Goal: Information Seeking & Learning: Find specific fact

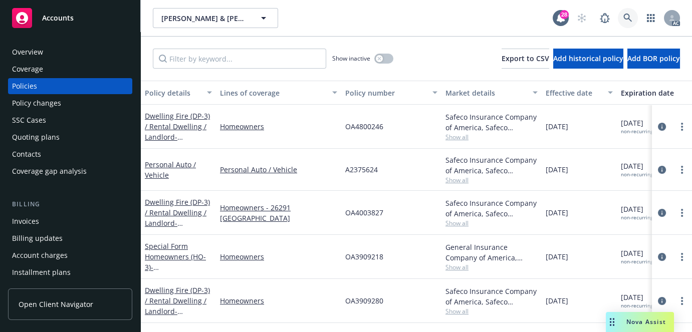
click at [621, 20] on link at bounding box center [628, 18] width 20 height 20
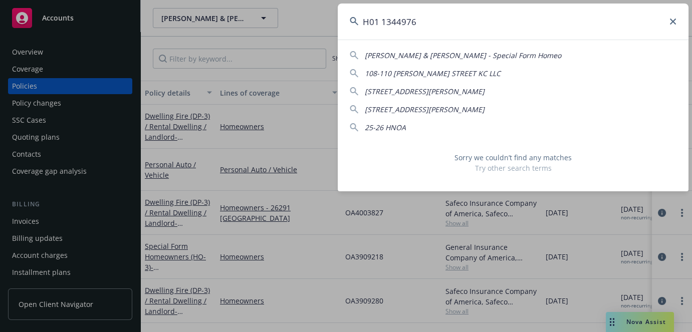
type input "H01 1344976"
drag, startPoint x: 477, startPoint y: 22, endPoint x: 45, endPoint y: 35, distance: 432.7
click at [0, 49] on html "Accounts Overview Coverage Policies Policy changes SSC Cases Quoting plans Cont…" at bounding box center [346, 166] width 692 height 332
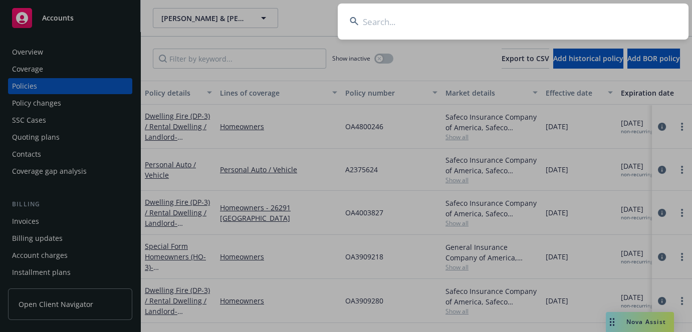
paste input "[PERSON_NAME]"
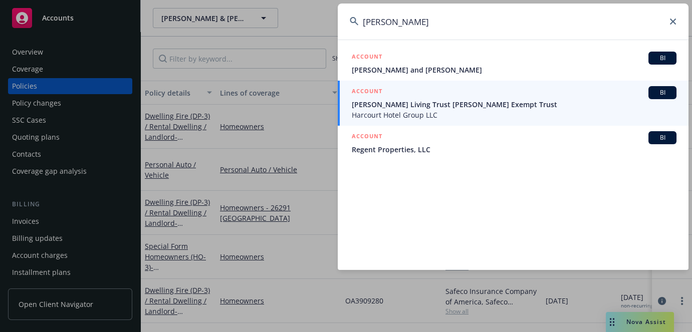
type input "[PERSON_NAME]"
drag, startPoint x: 498, startPoint y: 36, endPoint x: 154, endPoint y: 30, distance: 343.3
click at [155, 30] on div "[PERSON_NAME] ACCOUNT BI [PERSON_NAME] and [PERSON_NAME] ACCOUNT BI [PERSON_NAM…" at bounding box center [346, 166] width 692 height 332
paste input "610209407"
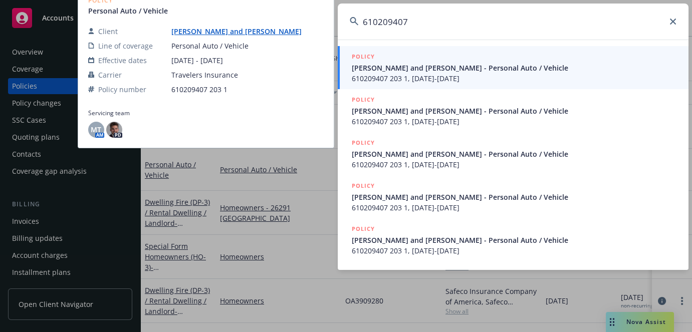
type input "610209407"
click at [429, 75] on span "610209407 203 1, [DATE]-[DATE]" at bounding box center [514, 78] width 325 height 11
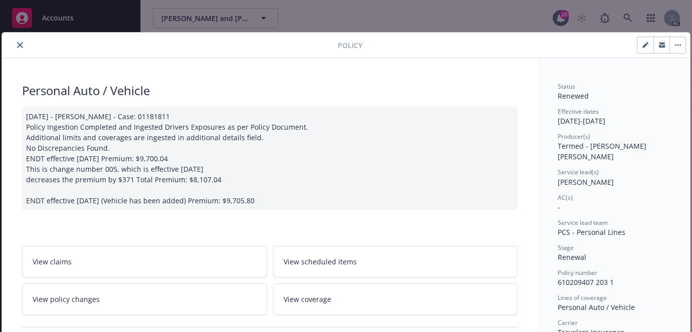
click at [17, 45] on icon "close" at bounding box center [20, 45] width 6 height 6
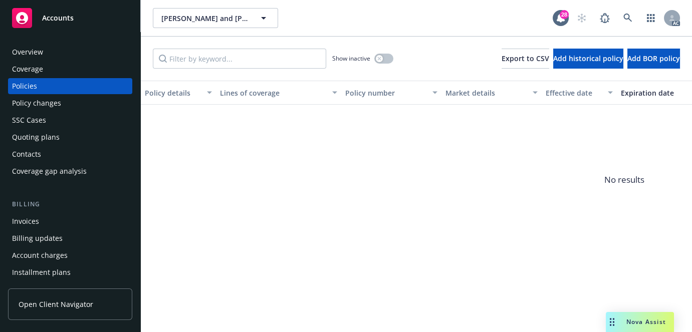
click at [24, 117] on div "SSC Cases" at bounding box center [29, 120] width 34 height 16
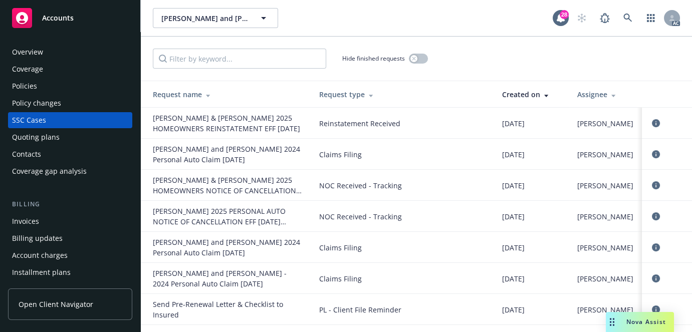
scroll to position [153, 0]
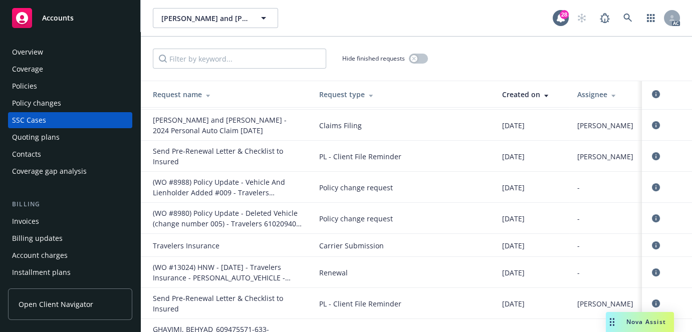
drag, startPoint x: 49, startPoint y: 60, endPoint x: 56, endPoint y: 46, distance: 16.4
click at [49, 60] on div "Overview Coverage Policies Policy changes SSC Cases Quoting plans Contacts Cove…" at bounding box center [70, 111] width 124 height 135
click at [56, 45] on div "Overview" at bounding box center [70, 52] width 116 height 16
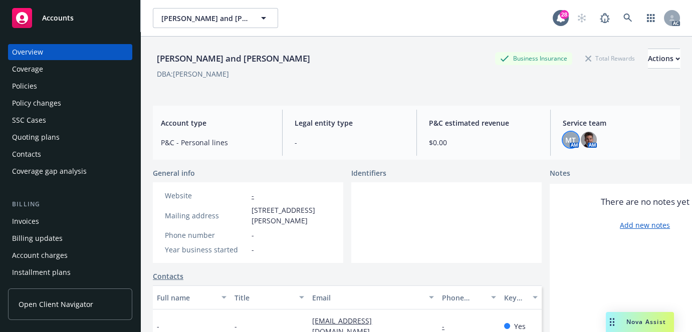
click at [570, 140] on span "MT" at bounding box center [570, 140] width 11 height 11
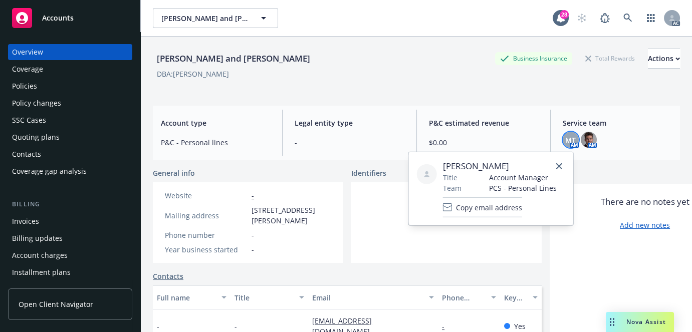
drag, startPoint x: 443, startPoint y: 164, endPoint x: 512, endPoint y: 158, distance: 69.4
click at [512, 158] on div "[PERSON_NAME] Title Account Manager Team PCS - Personal Lines Copy email address" at bounding box center [491, 188] width 164 height 73
copy span "[PERSON_NAME]"
